Goal: Ask a question

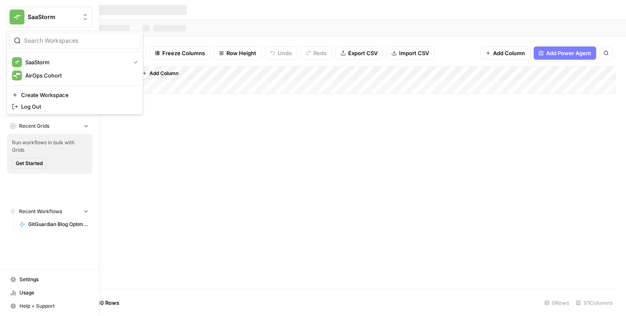
click at [8, 19] on button "SaaStorm" at bounding box center [50, 17] width 86 height 21
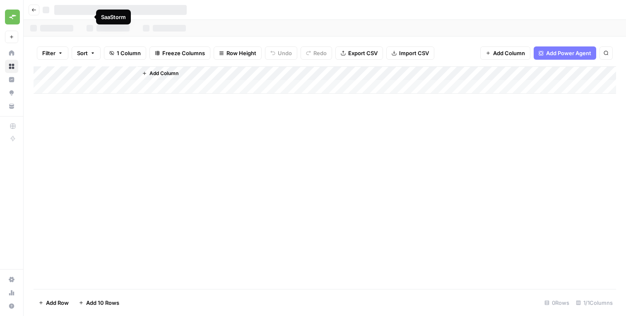
click at [176, 193] on div "Add Column" at bounding box center [325, 177] width 583 height 222
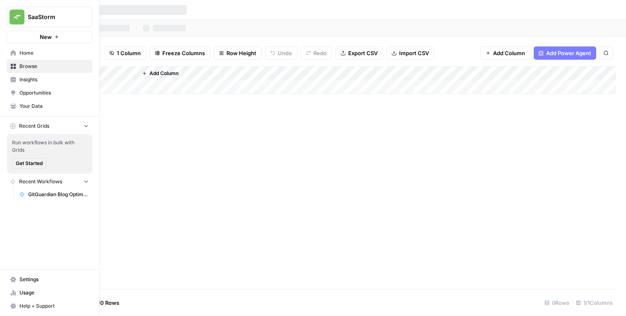
click at [54, 196] on span "GitGuardian Blog Optimisation Workflow" at bounding box center [58, 194] width 60 height 7
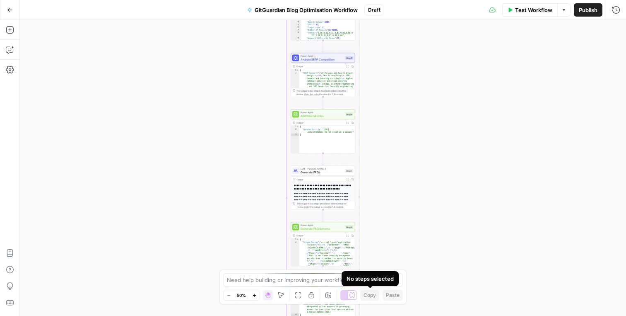
click at [398, 280] on div "No steps selected" at bounding box center [370, 278] width 57 height 15
click at [410, 229] on div "Workflow Set Inputs Inputs Run Code · Python Process CSV Input Step 1 Output Ex…" at bounding box center [323, 168] width 606 height 296
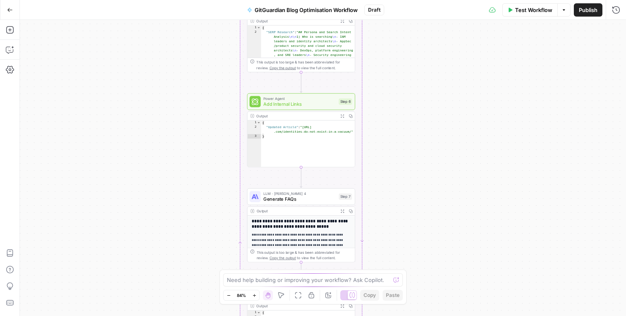
click at [567, 12] on button "Options" at bounding box center [563, 9] width 13 height 13
click at [567, 11] on button "Options" at bounding box center [563, 9] width 13 height 13
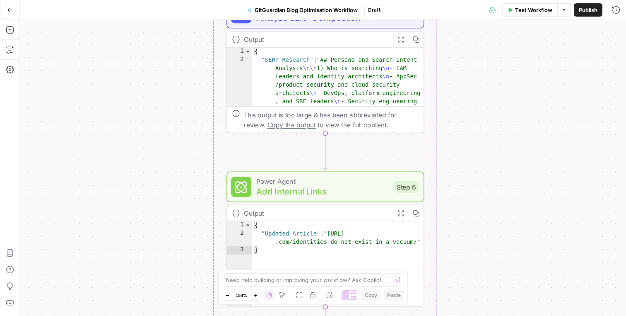
click at [169, 174] on div "Workflow Set Inputs Inputs Run Code · Python Process CSV Input Step 1 Output Ex…" at bounding box center [323, 168] width 606 height 296
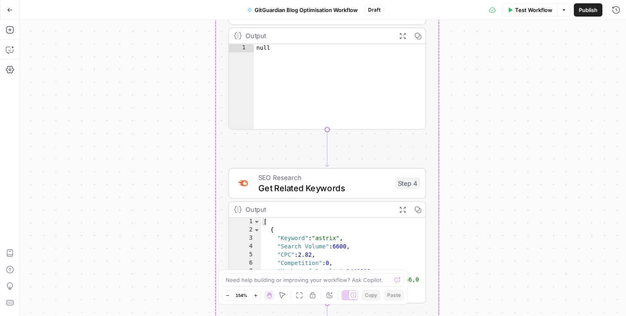
click at [326, 280] on div "Annotate Workflow" at bounding box center [329, 278] width 45 height 7
click at [292, 277] on textarea at bounding box center [309, 279] width 166 height 8
drag, startPoint x: 484, startPoint y: 104, endPoint x: 453, endPoint y: 227, distance: 127.8
click at [453, 226] on div "Workflow Set Inputs Inputs Run Code · Python Process CSV Input Step 1 Output Ex…" at bounding box center [323, 168] width 606 height 296
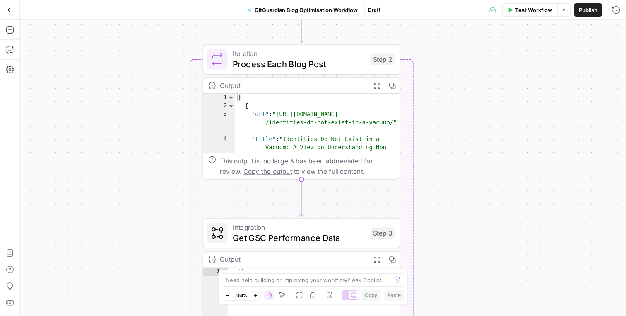
drag, startPoint x: 439, startPoint y: 146, endPoint x: 459, endPoint y: 263, distance: 118.5
click at [458, 261] on div "Workflow Set Inputs Inputs Run Code · Python Process CSV Input Step 1 Output Ex…" at bounding box center [323, 168] width 606 height 296
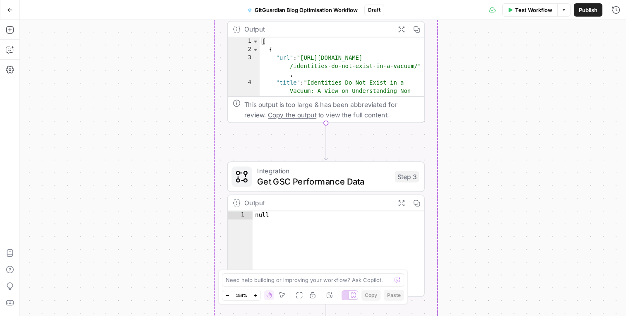
drag, startPoint x: 442, startPoint y: 215, endPoint x: 453, endPoint y: 128, distance: 88.2
click at [453, 128] on div "Workflow Set Inputs Inputs Run Code · Python Process CSV Input Step 1 Output Ex…" at bounding box center [323, 168] width 606 height 296
click at [273, 278] on textarea at bounding box center [309, 279] width 166 height 8
click at [338, 277] on textarea "Step with Getting GSC Performance data" at bounding box center [305, 279] width 158 height 8
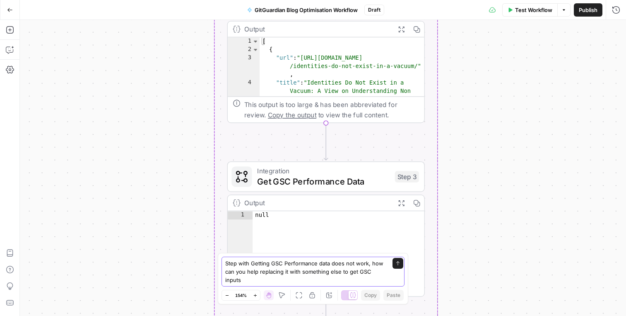
type textarea "Step with Getting GSC Performance data does not work, how can you help replacin…"
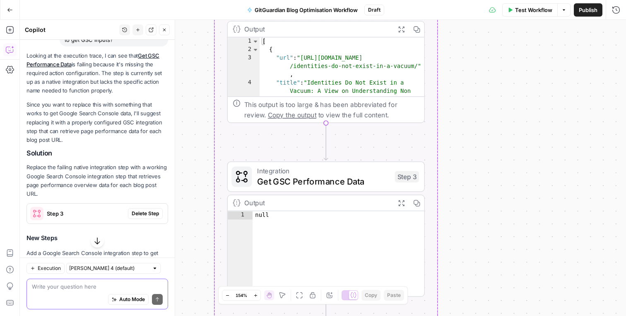
scroll to position [100, 0]
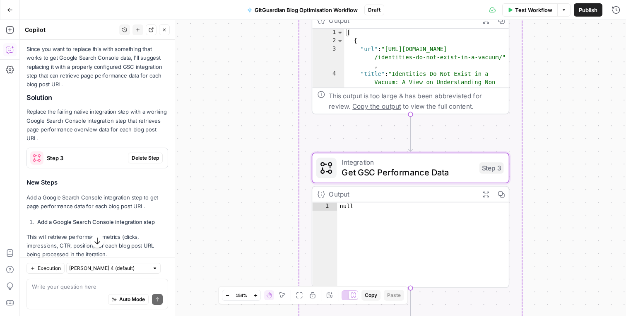
click at [147, 154] on span "Delete Step" at bounding box center [145, 157] width 27 height 7
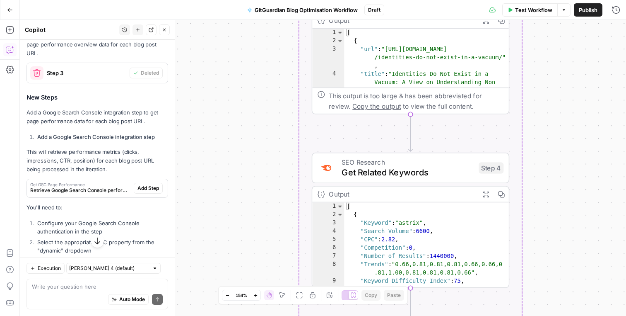
scroll to position [253, 0]
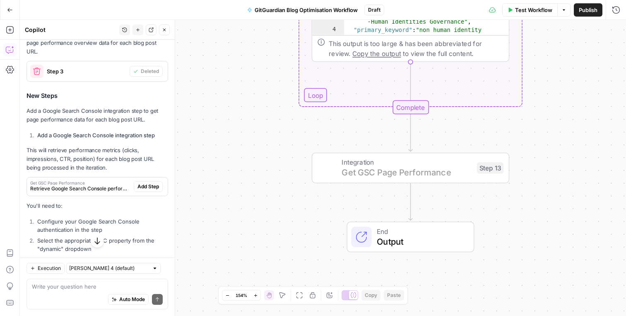
click at [145, 183] on span "Add Step" at bounding box center [149, 186] width 22 height 7
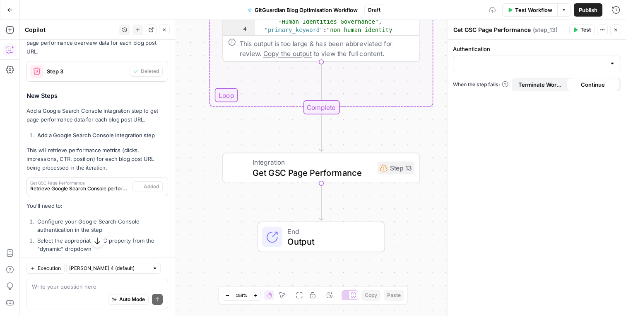
scroll to position [303, 0]
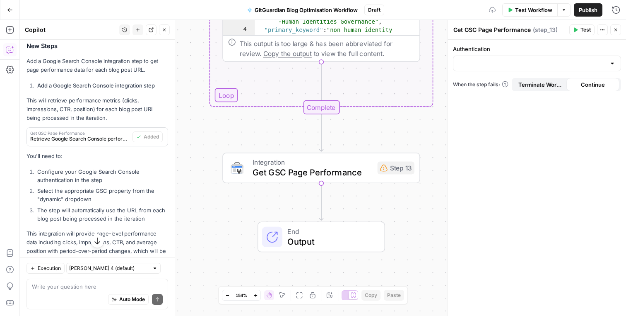
click at [482, 56] on div at bounding box center [537, 63] width 168 height 16
click at [483, 86] on span "Google Search Console - [DOMAIN_NAME]" at bounding box center [535, 84] width 151 height 8
type input "Google Search Console - [DOMAIN_NAME]"
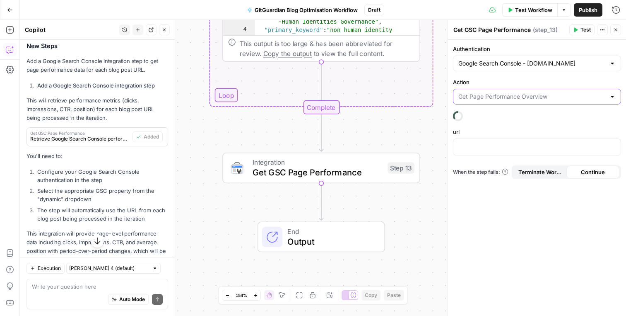
click at [511, 95] on input "Action" at bounding box center [531, 96] width 147 height 8
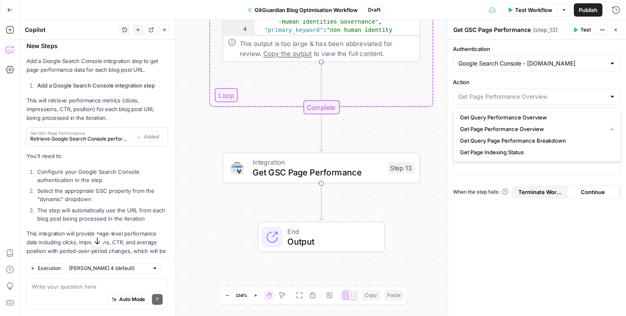
click at [519, 89] on div at bounding box center [537, 97] width 168 height 16
type input "Get Page Performance Overview"
click at [515, 82] on label "Action" at bounding box center [537, 82] width 168 height 8
click at [515, 92] on input "Get Page Performance Overview" at bounding box center [531, 96] width 147 height 8
type input "Get Page Performance Overview"
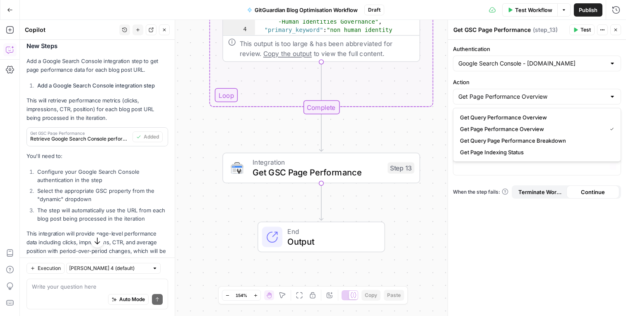
click at [502, 213] on div "Authentication Google Search Console - [DOMAIN_NAME] Action Get Page Performanc…" at bounding box center [537, 178] width 178 height 276
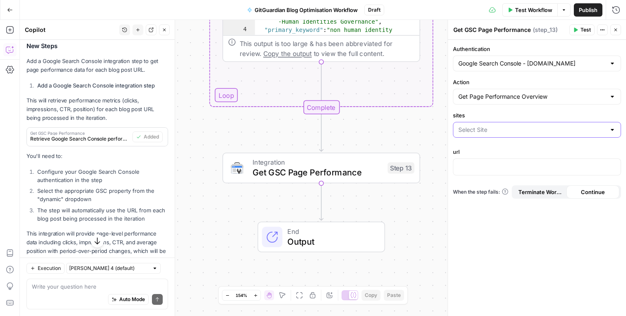
click at [507, 132] on input "sites" at bounding box center [531, 129] width 147 height 8
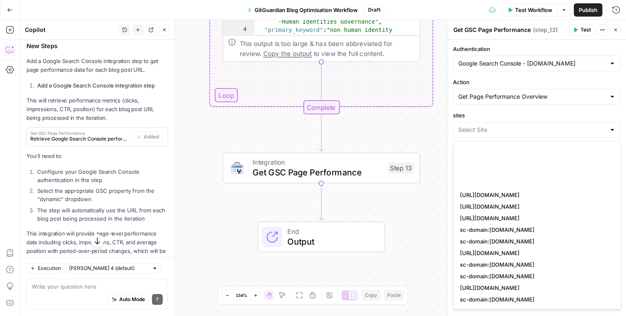
scroll to position [0, 0]
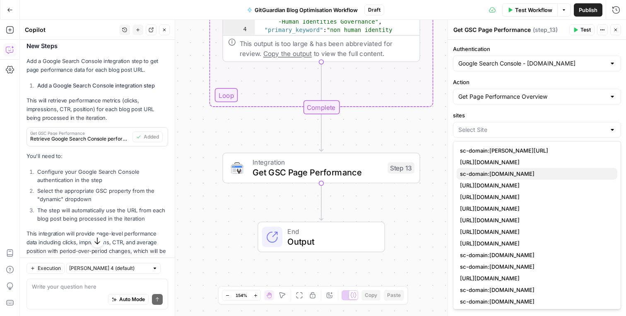
click at [507, 174] on span "sc-domain:[DOMAIN_NAME]" at bounding box center [535, 173] width 151 height 8
type input "sc-domain:[DOMAIN_NAME]"
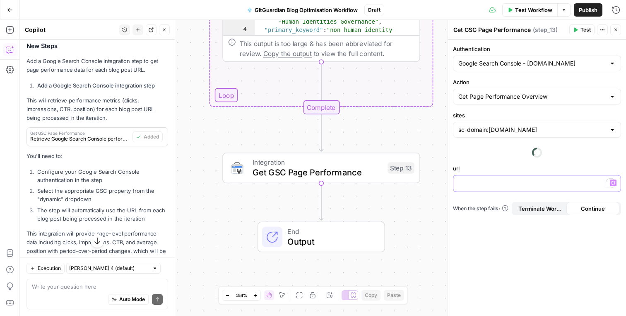
click at [490, 182] on p "To enrich screen reader interactions, please activate Accessibility in Grammarl…" at bounding box center [536, 183] width 157 height 8
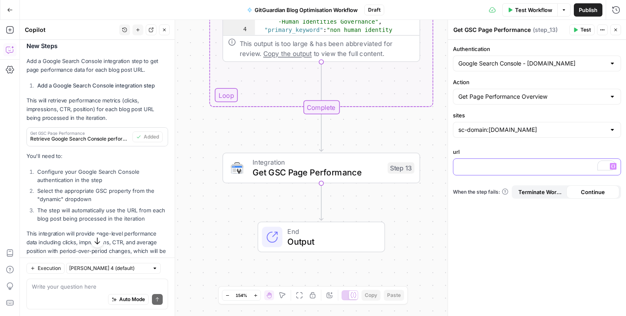
scroll to position [329, 0]
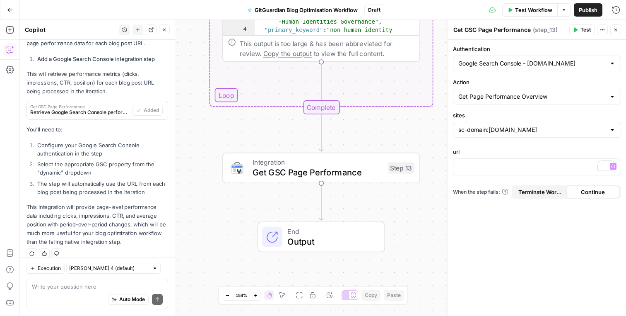
click at [510, 235] on div "Authentication Google Search Console - [DOMAIN_NAME] Action Get Page Performanc…" at bounding box center [537, 178] width 178 height 276
click at [615, 28] on span "E" at bounding box center [614, 28] width 7 height 8
